Goal: Transaction & Acquisition: Purchase product/service

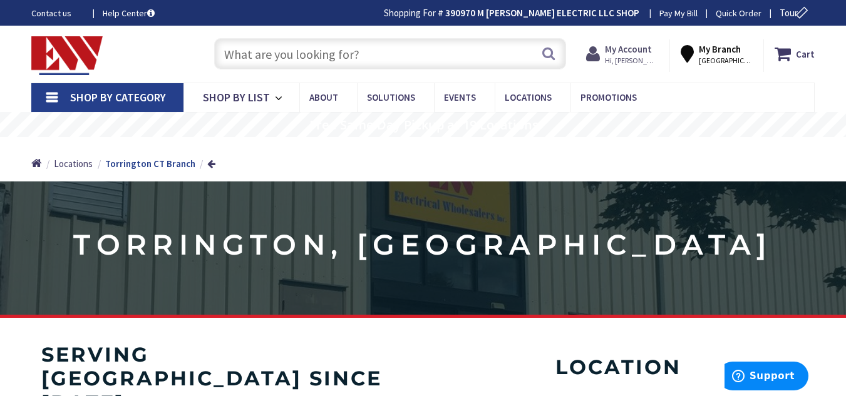
click at [652, 44] on strong "My Account" at bounding box center [628, 49] width 47 height 12
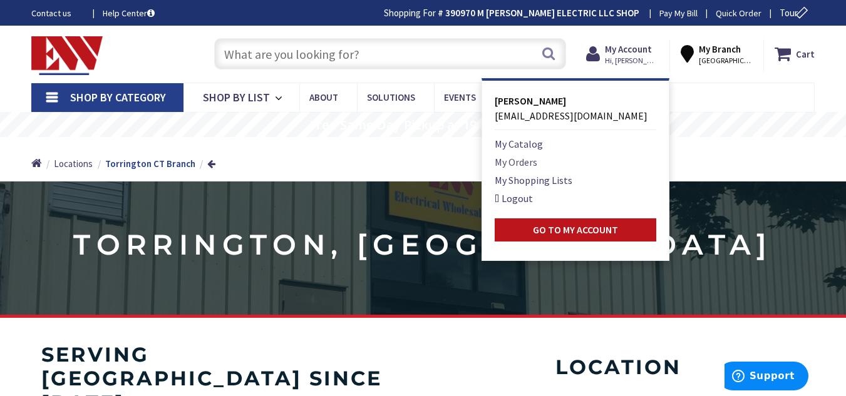
click at [525, 164] on link "My Orders" at bounding box center [516, 162] width 43 height 15
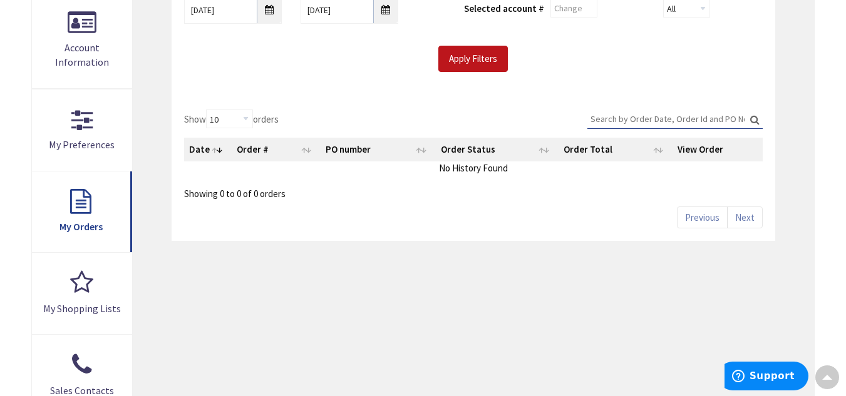
scroll to position [196, 0]
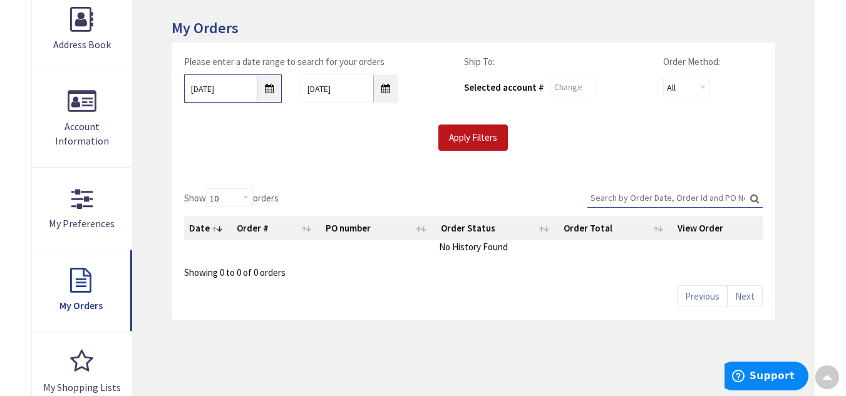
click at [207, 91] on input "10/1/2025" at bounding box center [233, 89] width 98 height 28
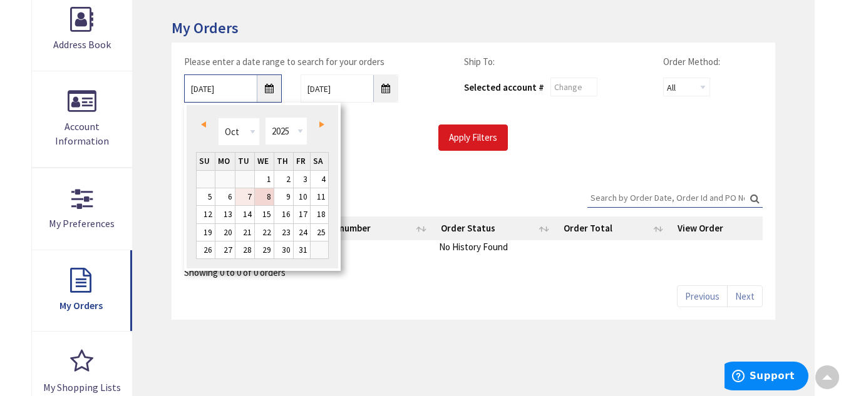
type input "10/7/2025"
click at [472, 138] on input "Apply Filters" at bounding box center [473, 138] width 70 height 26
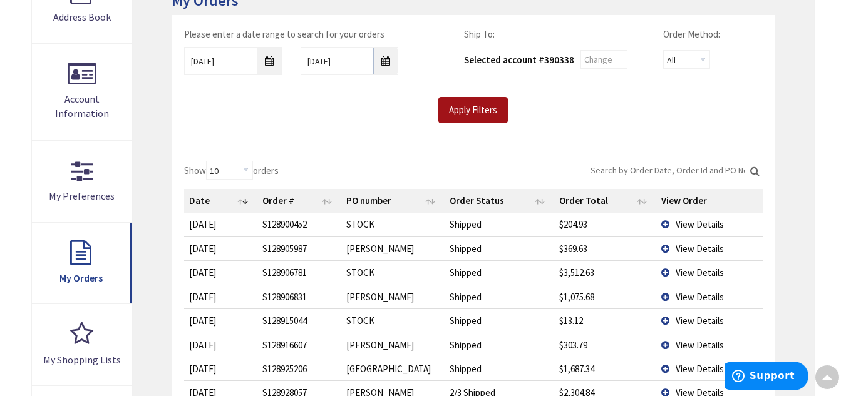
scroll to position [220, 0]
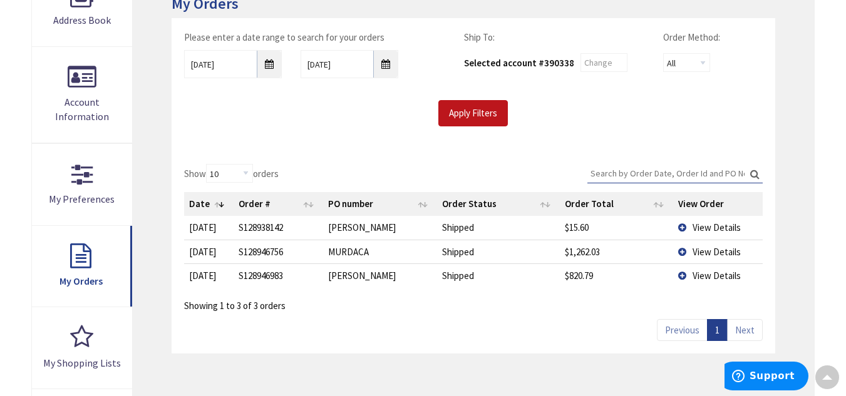
click at [690, 249] on td "View Details" at bounding box center [718, 252] width 90 height 24
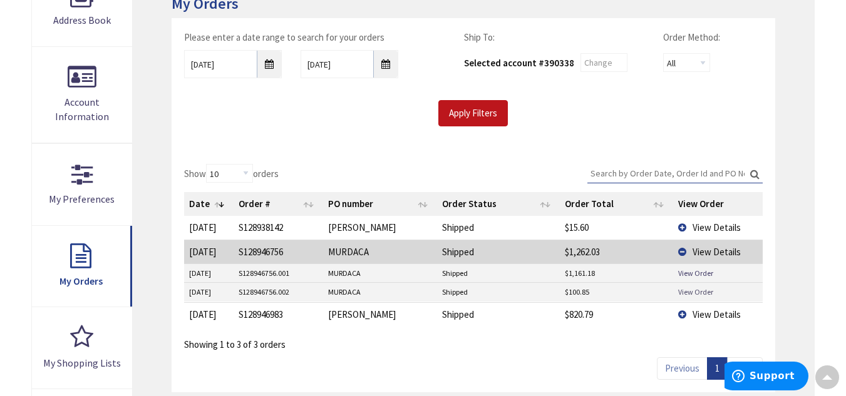
click at [697, 294] on link "View Order" at bounding box center [695, 292] width 35 height 11
click at [701, 275] on link "View Order" at bounding box center [695, 273] width 35 height 11
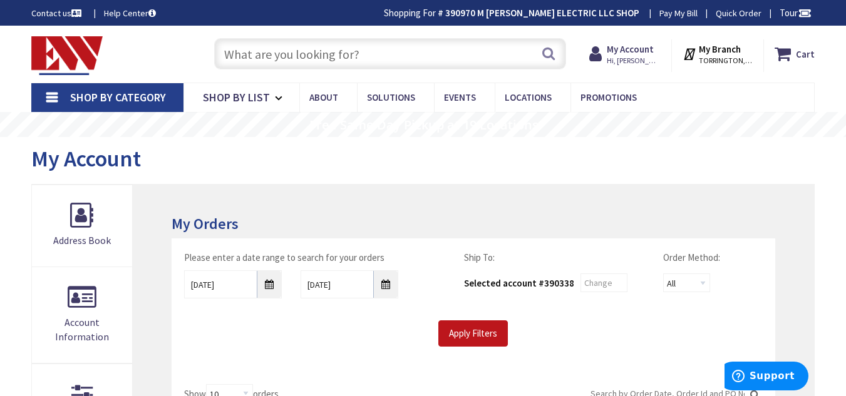
click at [295, 44] on input "text" at bounding box center [390, 53] width 352 height 31
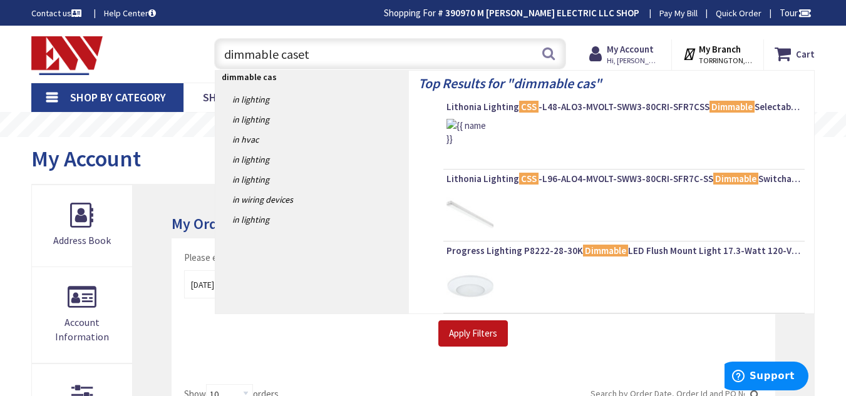
type input "dimmable caseta"
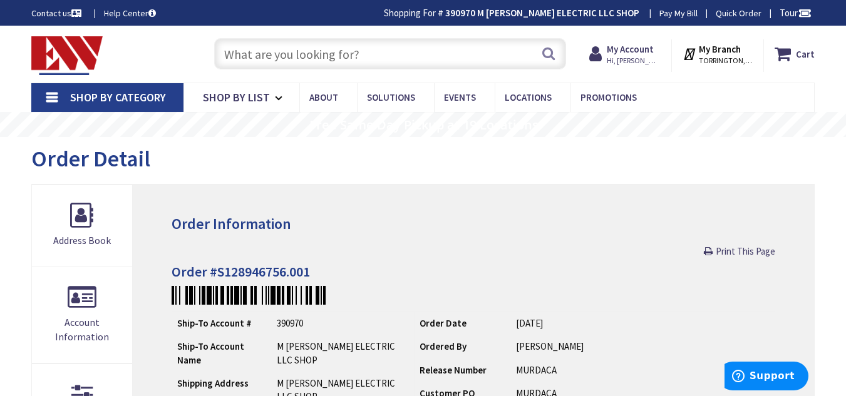
click at [328, 62] on input "text" at bounding box center [390, 53] width 352 height 31
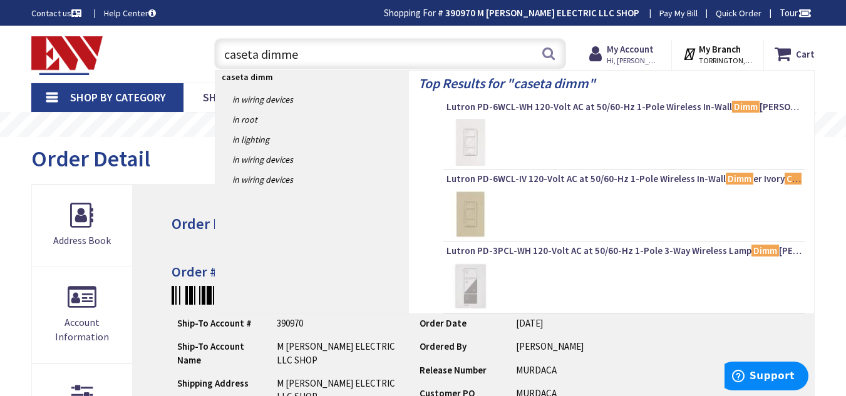
type input "caseta dimmer"
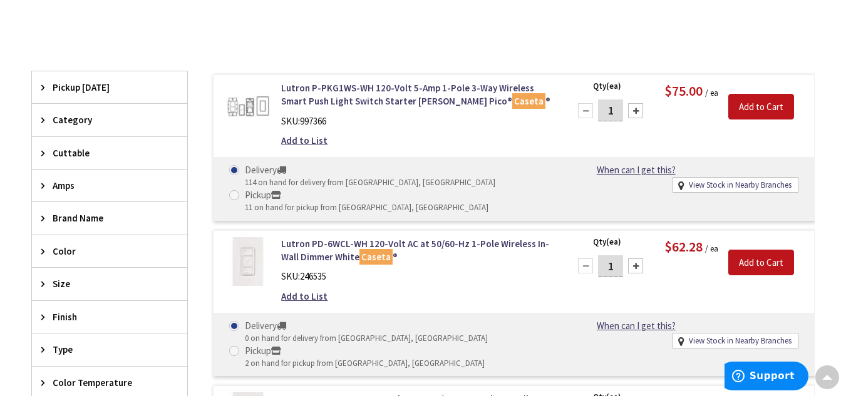
scroll to position [413, 0]
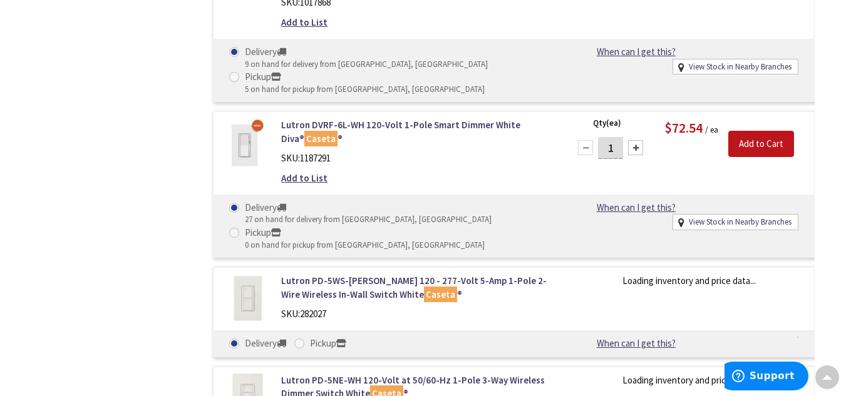
click at [432, 308] on div "SKU: 282027" at bounding box center [417, 314] width 273 height 13
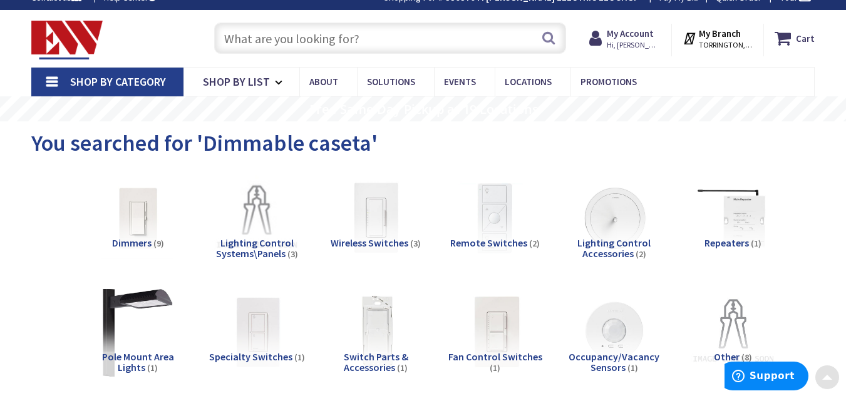
scroll to position [16, 0]
click at [483, 234] on img at bounding box center [495, 218] width 98 height 98
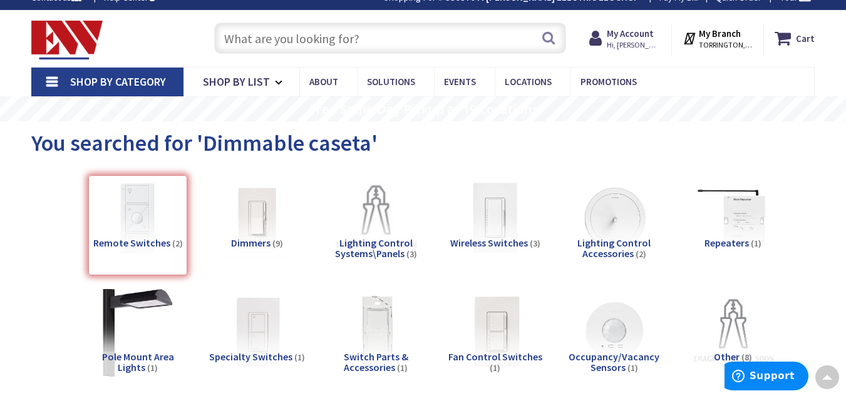
scroll to position [443, 0]
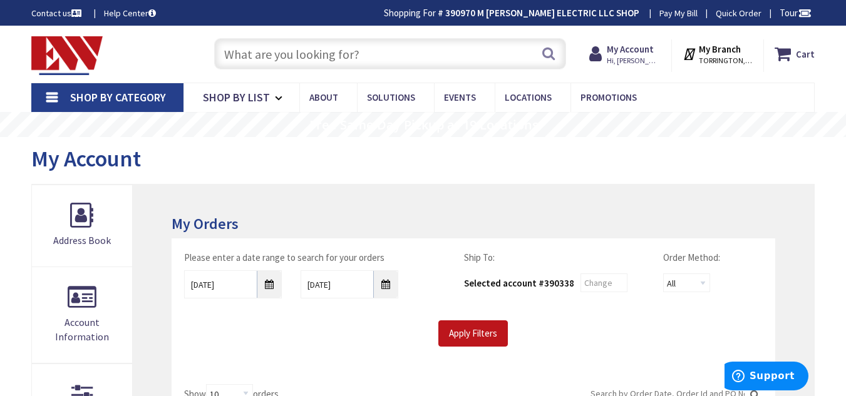
click at [1, 52] on div "Skip to Content Toggle Nav Search Cart My Cart Close" at bounding box center [423, 54] width 846 height 57
click at [37, 44] on img at bounding box center [66, 55] width 71 height 39
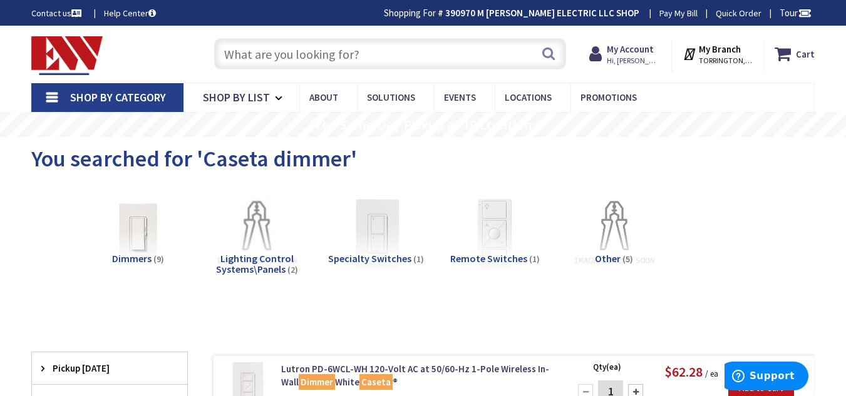
click at [478, 257] on span "Remote Switches" at bounding box center [488, 258] width 77 height 13
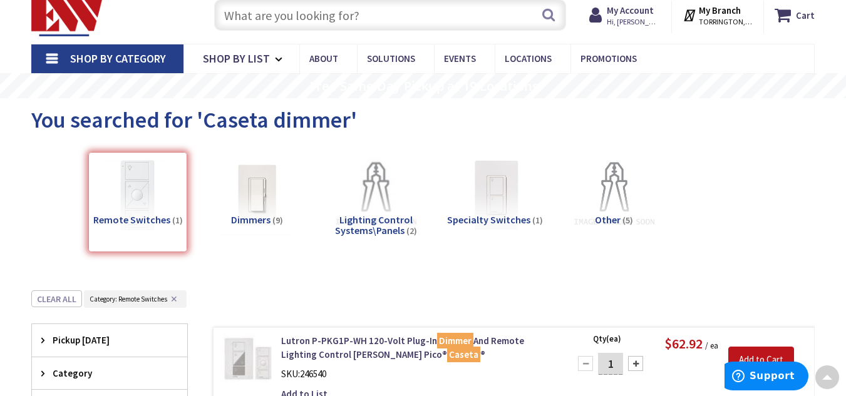
scroll to position [38, 0]
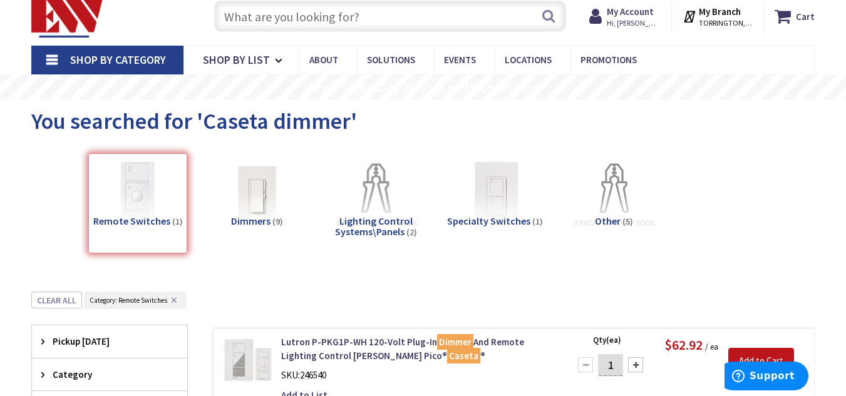
click at [363, 19] on input "text" at bounding box center [390, 16] width 352 height 31
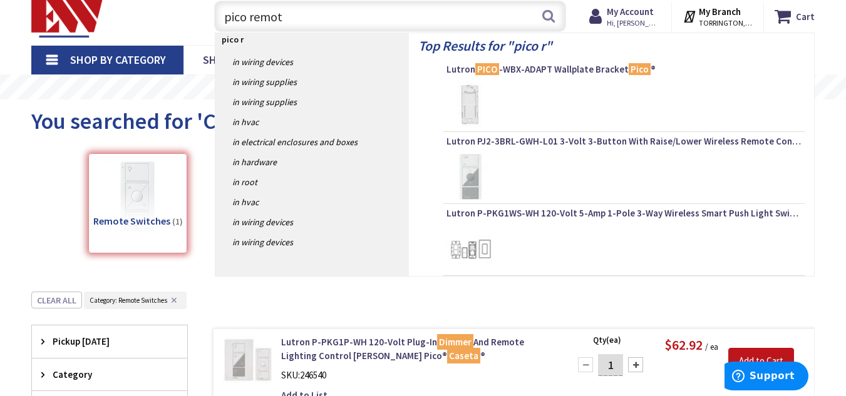
type input "pico remote"
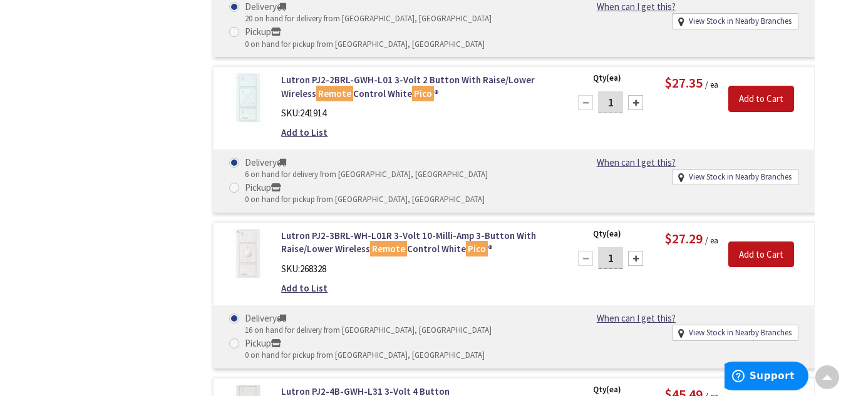
scroll to position [757, 0]
click at [421, 229] on link "Lutron PJ2-3BRL-WH-L01R 3-Volt 10-Milli-Amp 3-Button With Raise/Lower Wireless …" at bounding box center [417, 242] width 273 height 27
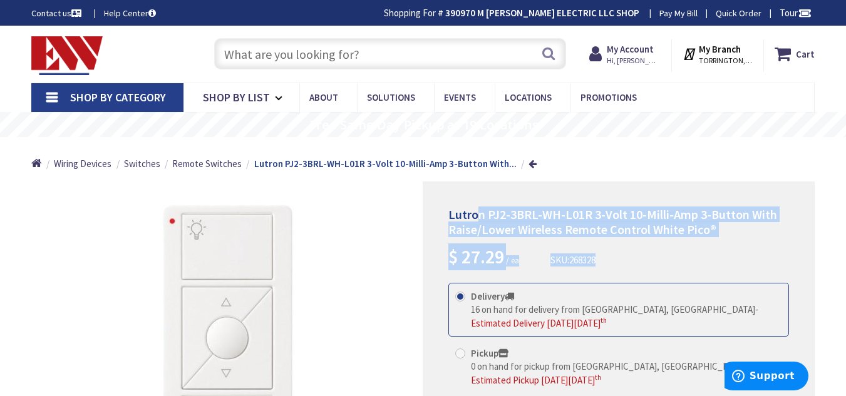
drag, startPoint x: 725, startPoint y: 239, endPoint x: 480, endPoint y: 215, distance: 246.1
click at [480, 215] on div "Lutron PJ2-3BRL-WH-L01R 3-Volt 10-Milli-Amp 3-Button With Raise/Lower Wireless …" at bounding box center [618, 238] width 341 height 63
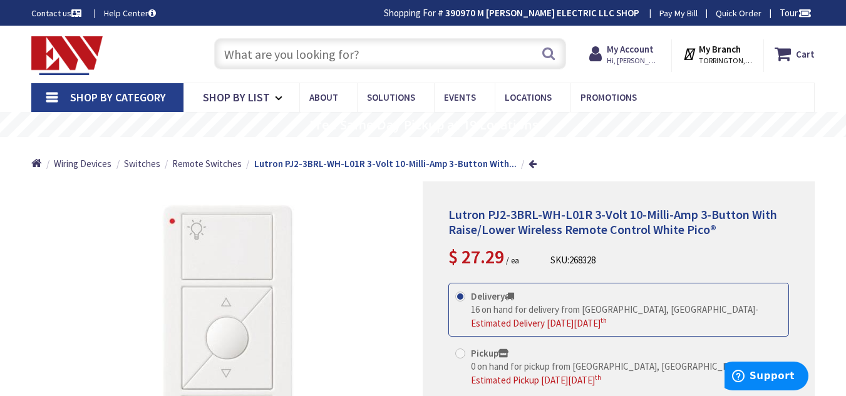
click at [442, 204] on div "Lutron PJ2-3BRL-WH-L01R 3-Volt 10-Milli-Amp 3-Button With Raise/Lower Wireless …" at bounding box center [619, 350] width 392 height 336
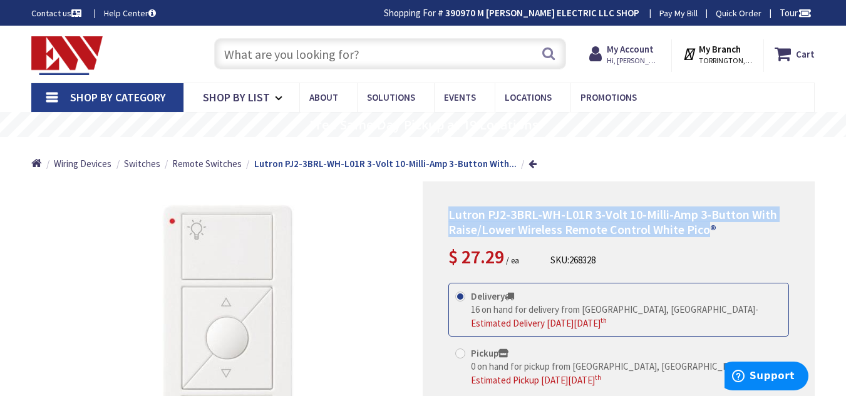
drag, startPoint x: 443, startPoint y: 209, endPoint x: 709, endPoint y: 230, distance: 266.4
click at [709, 230] on div "Lutron PJ2-3BRL-WH-L01R 3-Volt 10-Milli-Amp 3-Button With Raise/Lower Wireless …" at bounding box center [619, 350] width 392 height 336
copy span "Lutron PJ2-3BRL-WH-L01R 3-Volt 10-Milli-Amp 3-Button With Raise/Lower Wireless …"
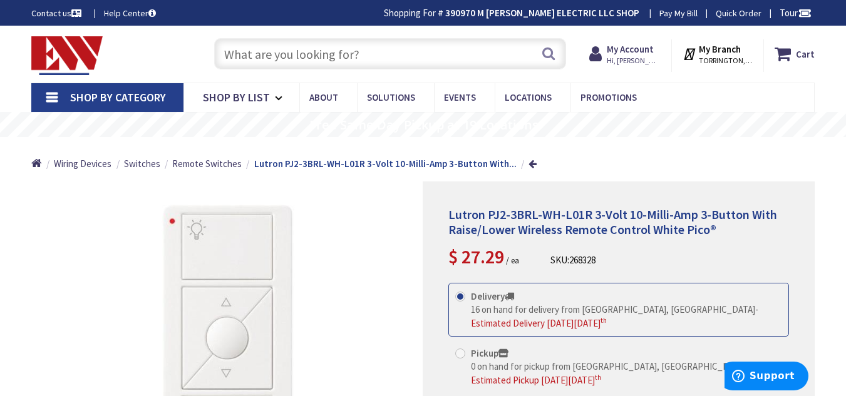
click at [414, 247] on div "*Images are for illustration purposes only and may not be an exact representati…" at bounding box center [227, 350] width 392 height 336
click at [368, 56] on input "text" at bounding box center [390, 53] width 352 height 31
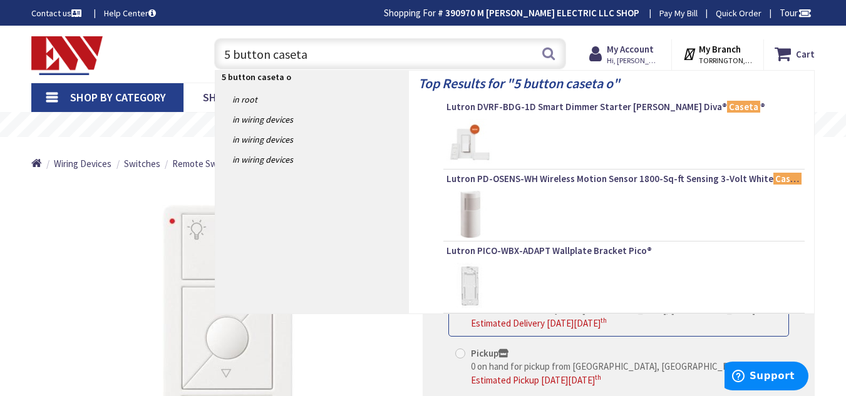
type input "5 button caseta"
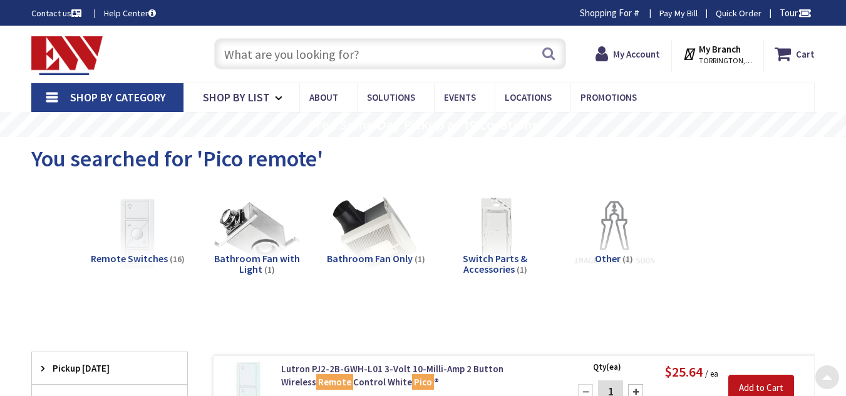
scroll to position [6, 0]
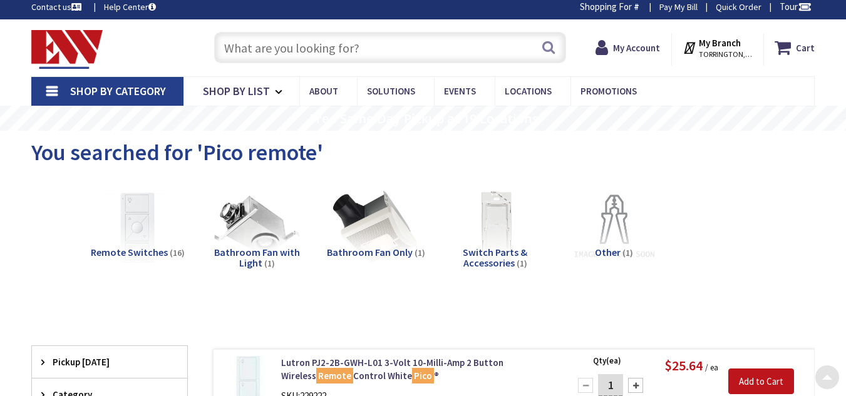
click at [269, 60] on input "text" at bounding box center [390, 47] width 352 height 31
click at [300, 57] on input "text" at bounding box center [390, 47] width 352 height 31
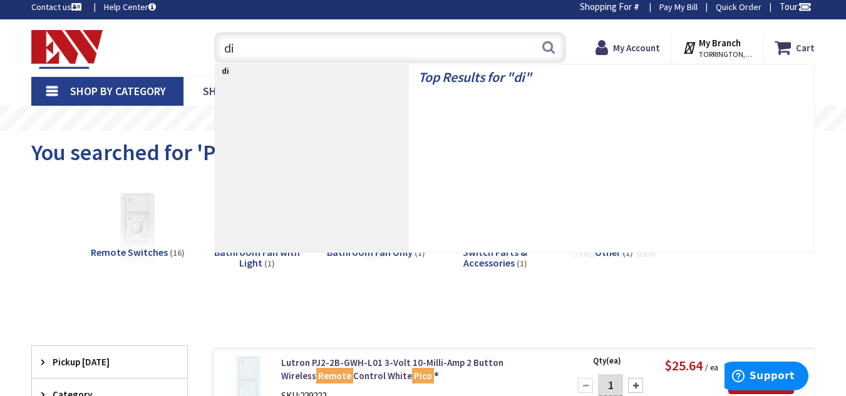
type input "d"
type input "caseta dimmer"
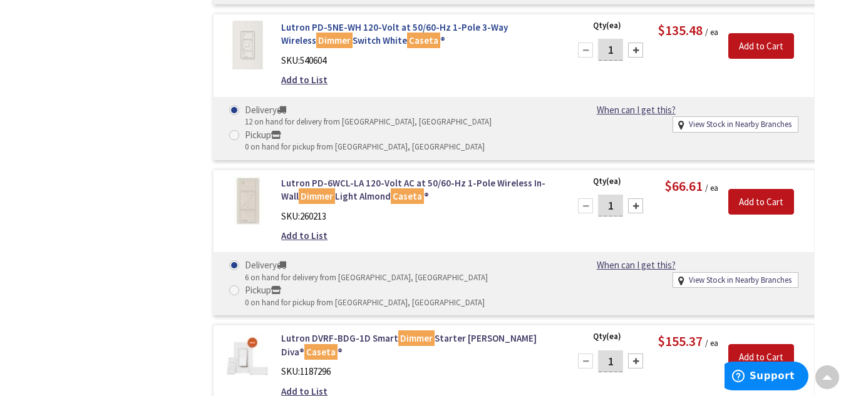
scroll to position [822, 0]
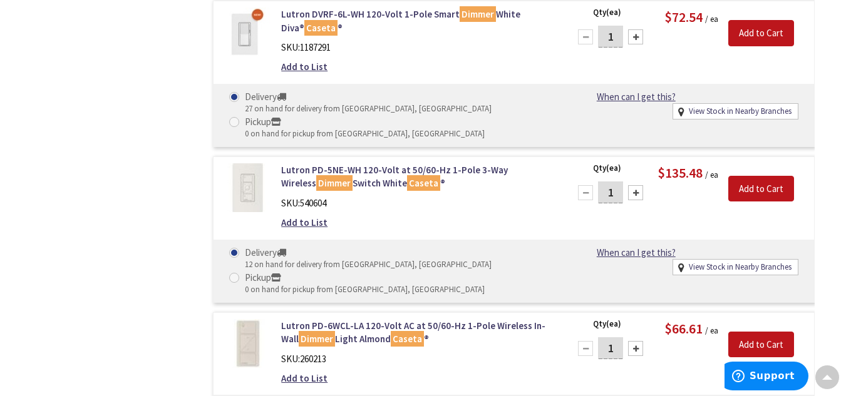
click at [354, 157] on div "Lutron PD-5NE-WH 120-Volt at 50/60-Hz 1-Pole 3-Way Wireless Dimmer Switch White…" at bounding box center [514, 230] width 602 height 147
click at [336, 163] on link "Lutron PD-5NE-WH 120-Volt at 50/60-Hz 1-Pole 3-Way Wireless Dimmer Switch White…" at bounding box center [417, 176] width 273 height 27
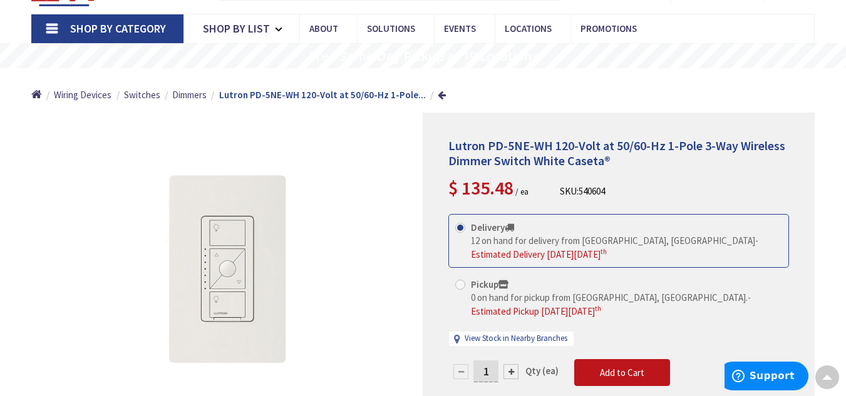
scroll to position [70, 0]
click at [512, 373] on div at bounding box center [511, 371] width 15 height 15
type input "2"
click at [494, 370] on input "2" at bounding box center [485, 371] width 25 height 22
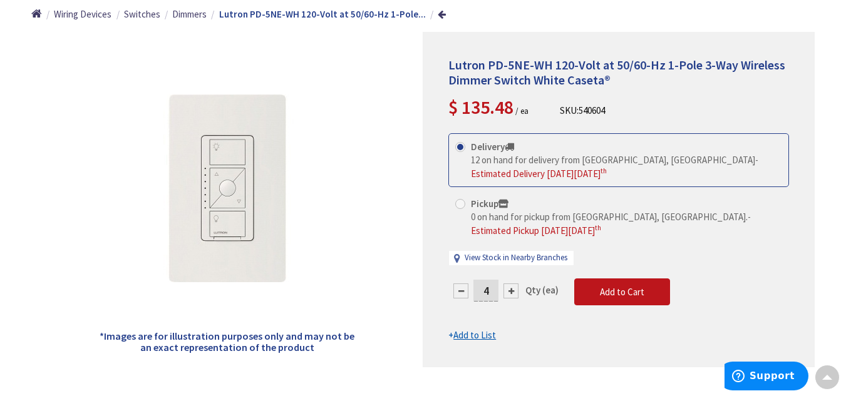
scroll to position [150, 0]
type input "4"
click at [606, 291] on form "This product is Discontinued Delivery 12 on hand for delivery from Middletown, …" at bounding box center [618, 237] width 341 height 209
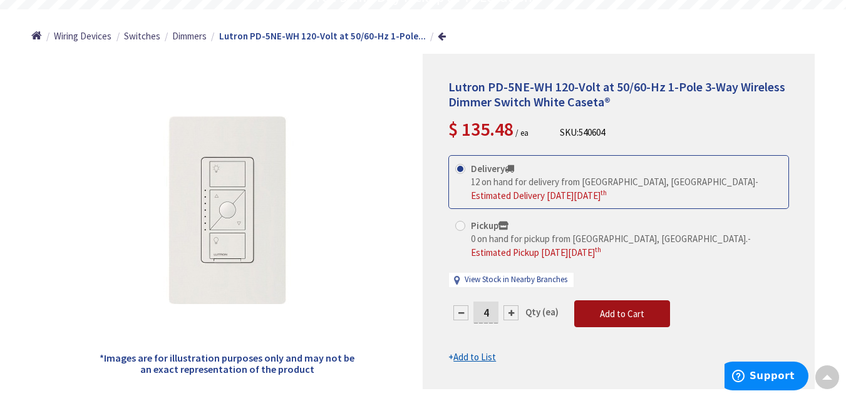
scroll to position [128, 0]
click at [614, 318] on span "Add to Cart" at bounding box center [622, 314] width 44 height 12
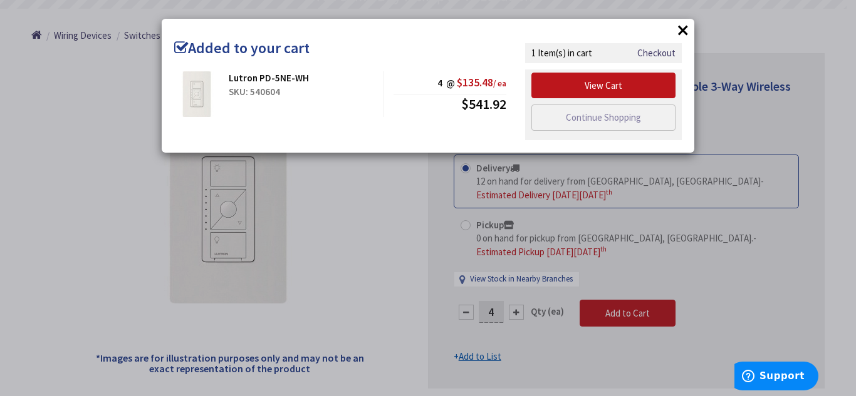
click at [681, 31] on button "×" at bounding box center [682, 30] width 19 height 19
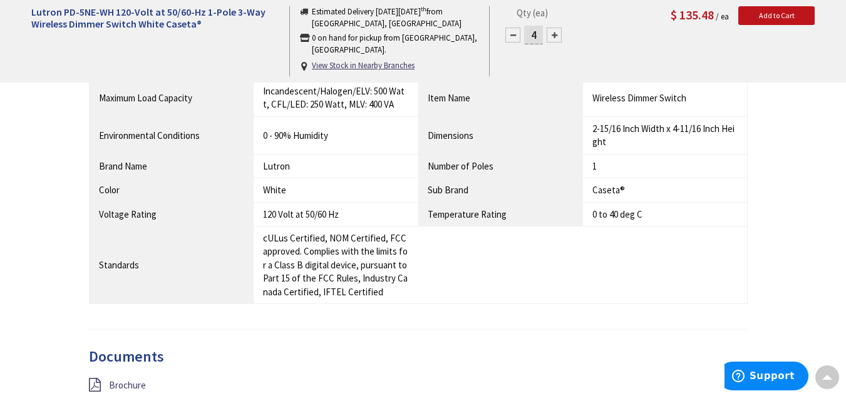
scroll to position [1031, 0]
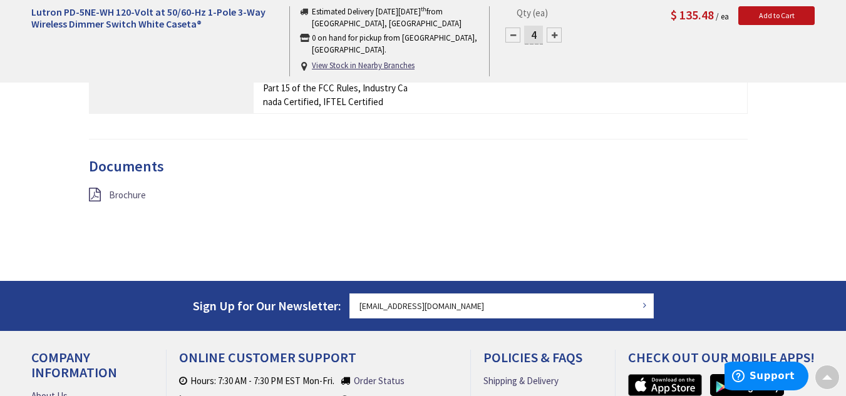
click at [130, 194] on span "Brochure" at bounding box center [127, 195] width 37 height 12
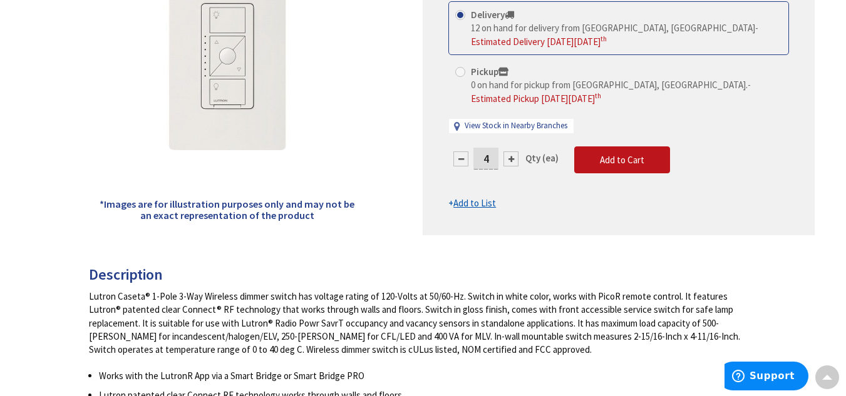
scroll to position [0, 0]
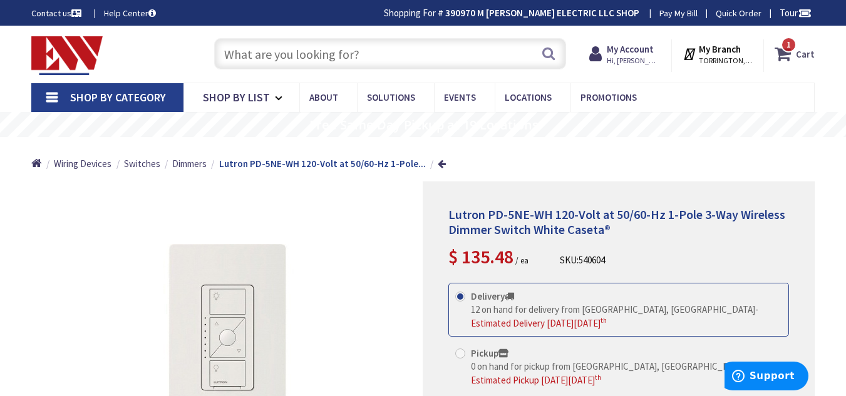
click at [805, 53] on strong "Cart" at bounding box center [805, 54] width 19 height 23
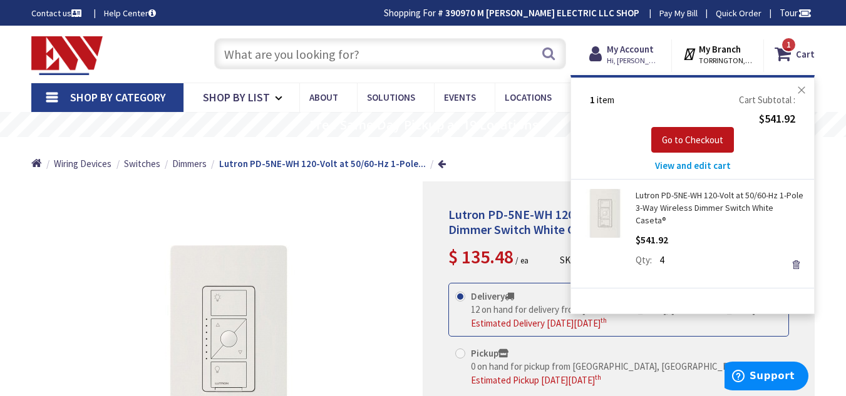
click at [800, 93] on button "Close" at bounding box center [801, 90] width 25 height 25
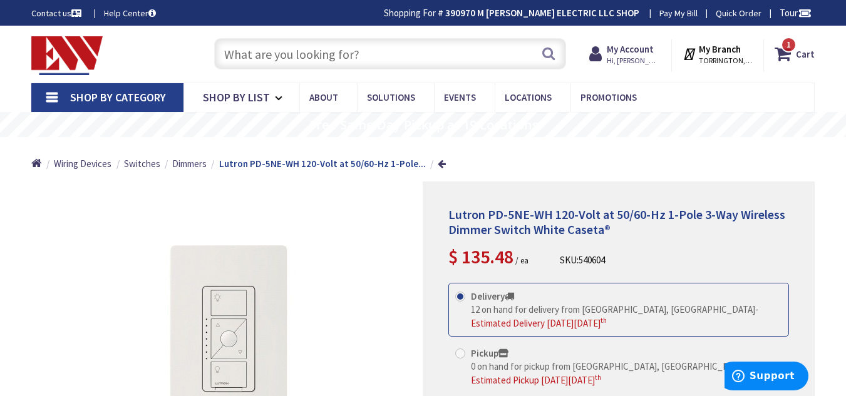
click at [279, 44] on input "text" at bounding box center [390, 53] width 352 height 31
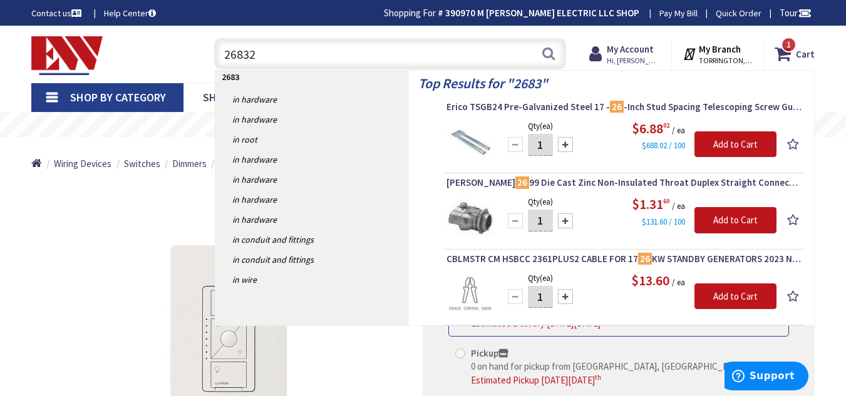
type input "268328"
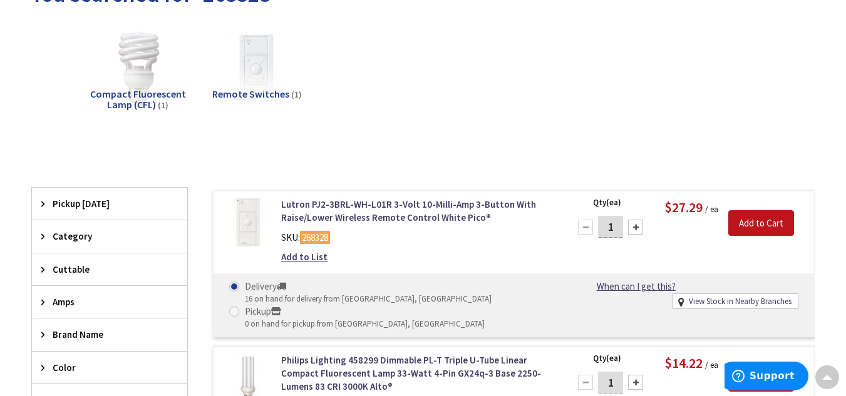
scroll to position [167, 0]
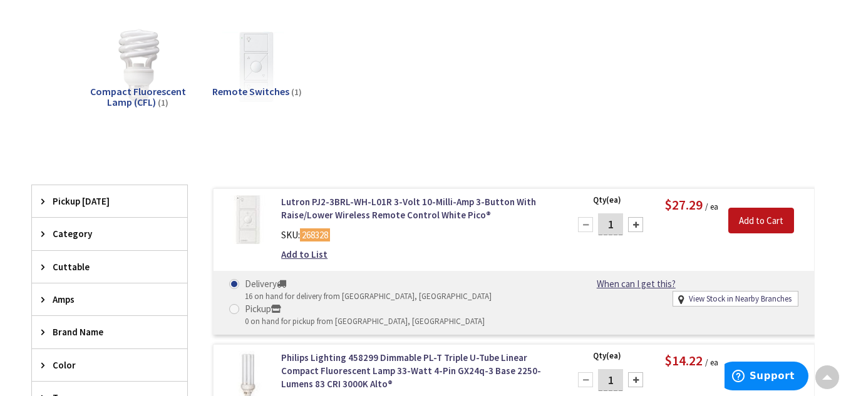
click at [636, 224] on div at bounding box center [635, 224] width 15 height 15
type input "2"
click at [762, 224] on input "Add to Cart" at bounding box center [761, 221] width 66 height 26
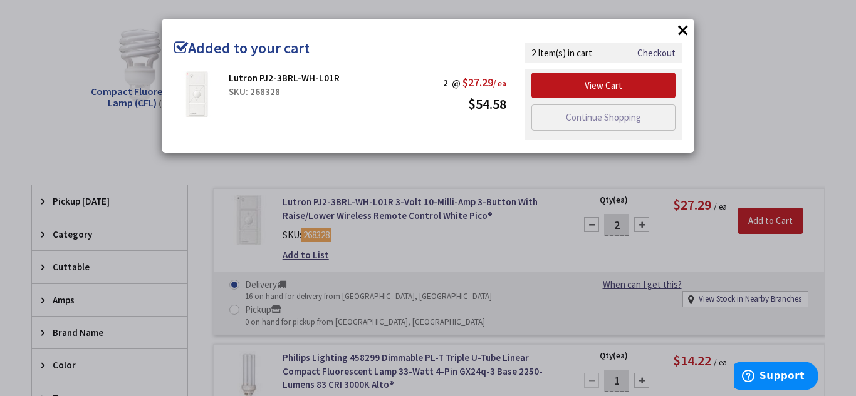
click at [678, 24] on button "×" at bounding box center [682, 30] width 19 height 19
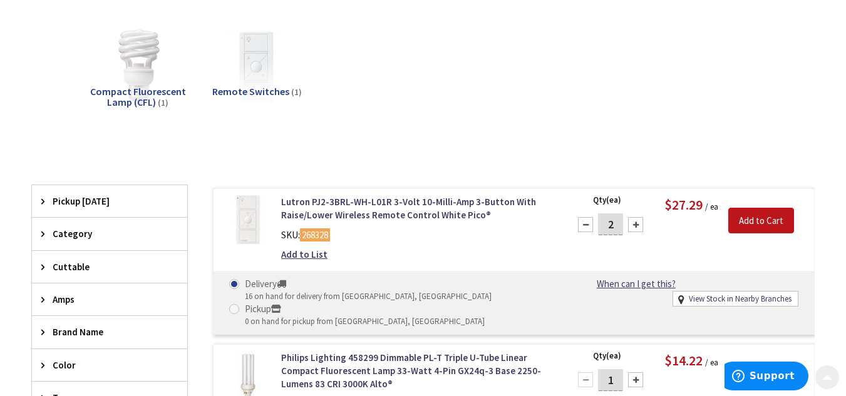
scroll to position [0, 0]
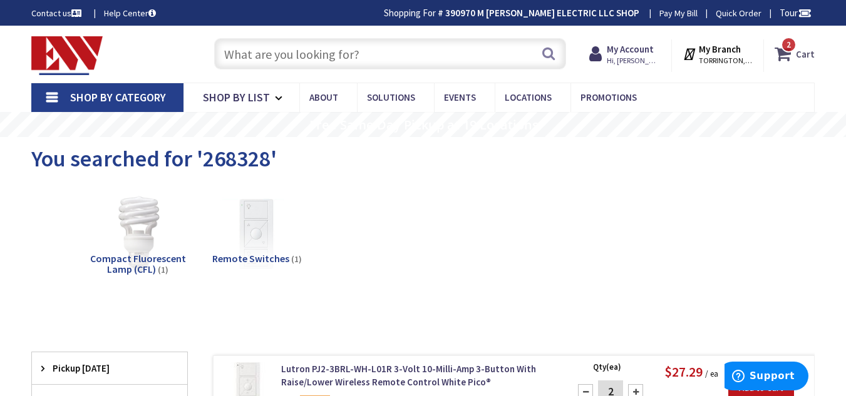
click at [804, 53] on strong "Cart" at bounding box center [805, 54] width 19 height 23
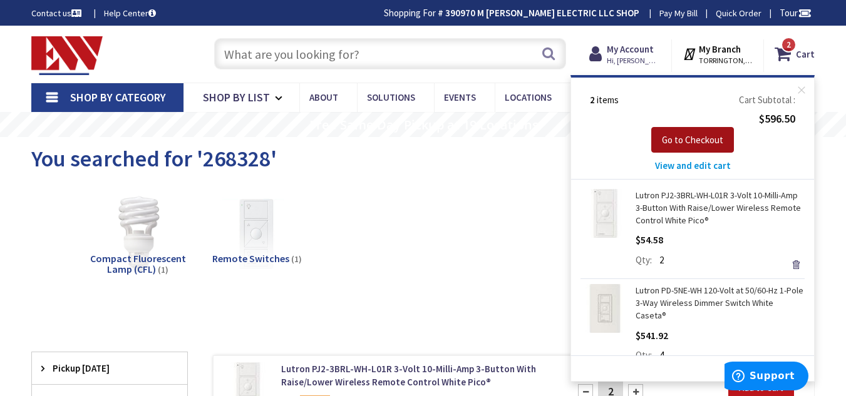
click at [708, 140] on span "Go to Checkout" at bounding box center [692, 140] width 61 height 12
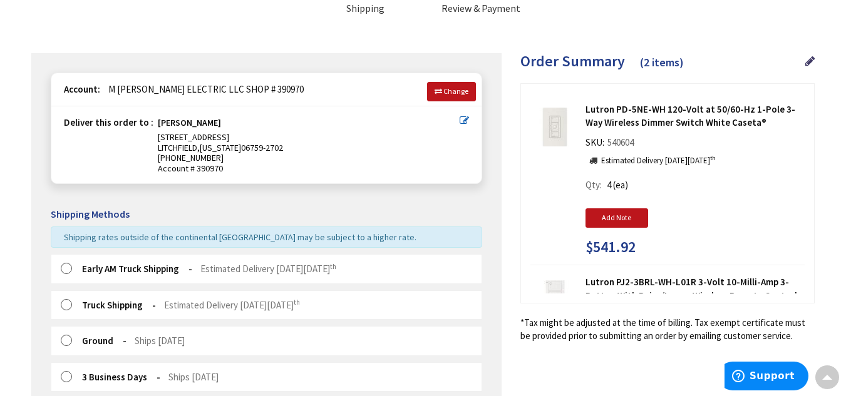
scroll to position [172, 0]
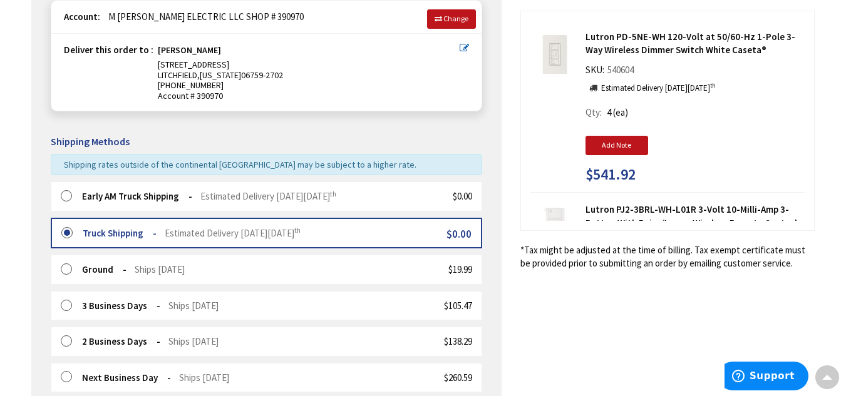
click at [61, 199] on label at bounding box center [70, 196] width 19 height 13
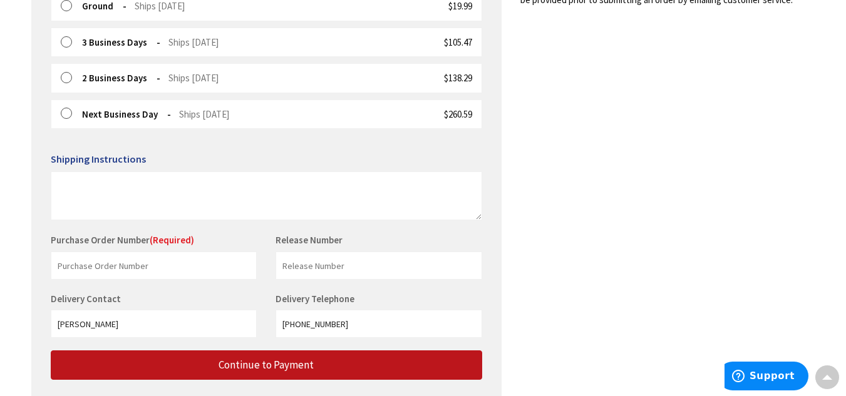
scroll to position [436, 0]
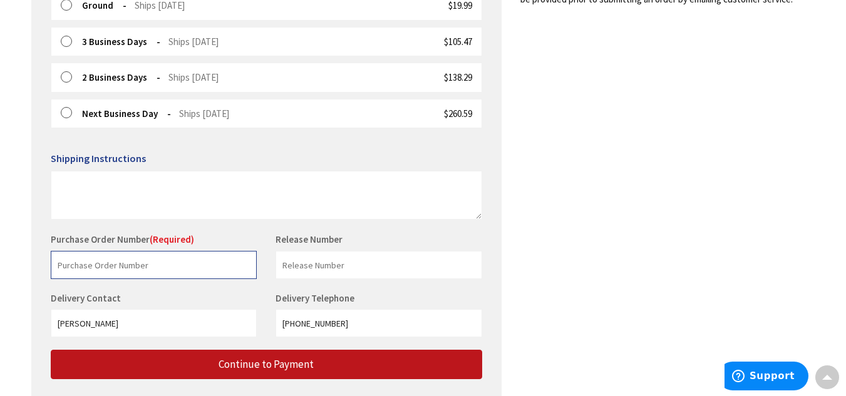
click at [87, 271] on input "text" at bounding box center [154, 265] width 206 height 28
type input "Murdica Barn"
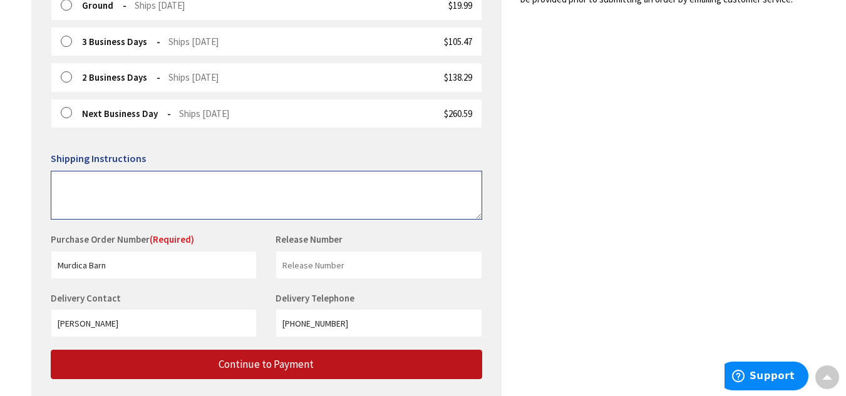
click at [137, 195] on textarea at bounding box center [267, 195] width 432 height 49
type textarea "P"
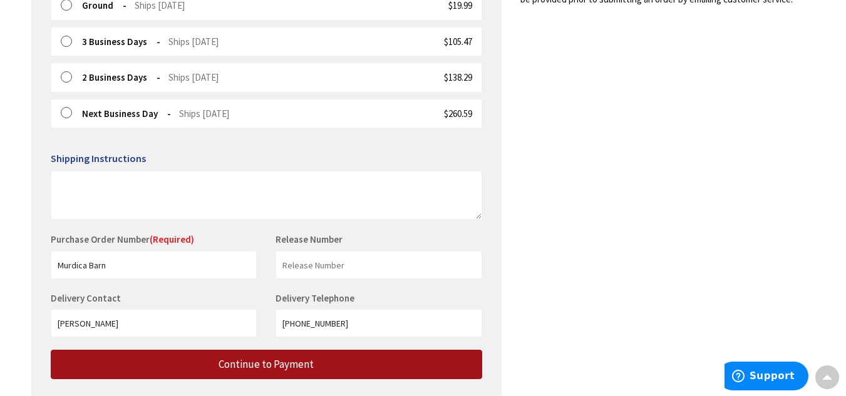
click at [298, 358] on span "Continue to Payment" at bounding box center [266, 365] width 95 height 14
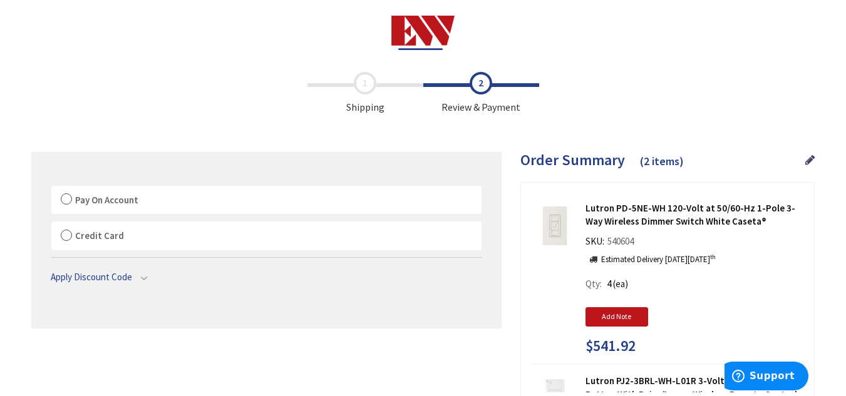
click at [68, 197] on label "Pay On Account" at bounding box center [266, 200] width 430 height 29
click at [51, 189] on input "Pay On Account" at bounding box center [51, 189] width 0 height 0
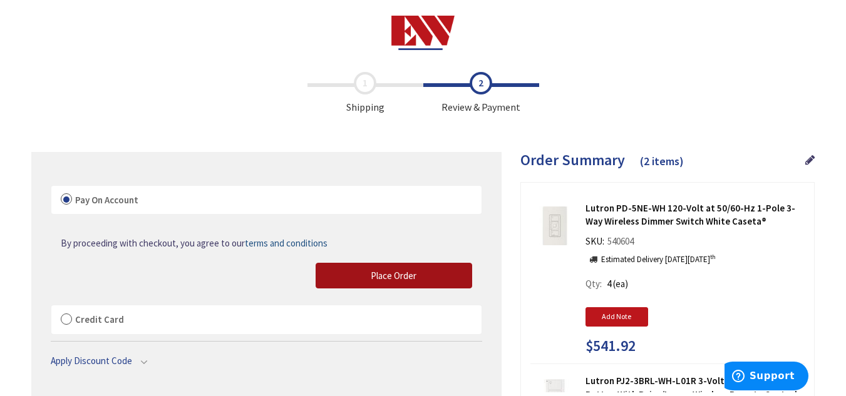
click at [431, 276] on button "Place Order" at bounding box center [394, 276] width 157 height 26
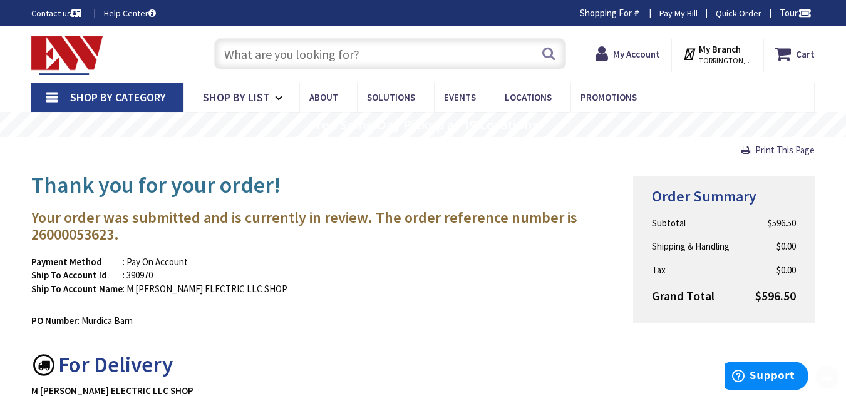
scroll to position [1, 0]
